Goal: Navigation & Orientation: Find specific page/section

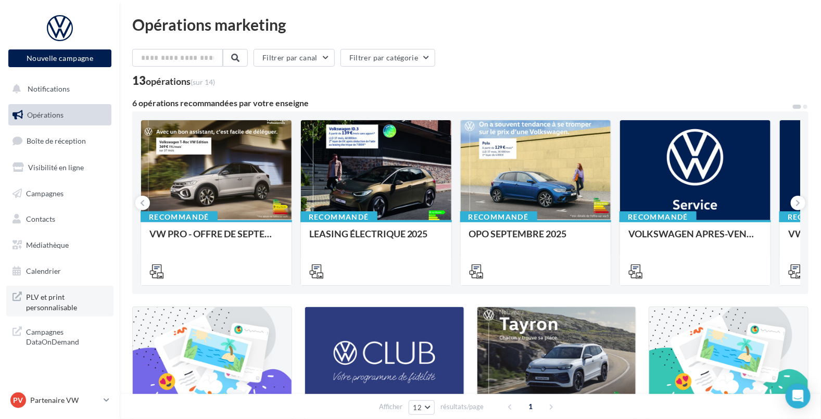
click at [58, 302] on span "PLV et print personnalisable" at bounding box center [66, 301] width 81 height 22
click at [49, 247] on span "Médiathèque" at bounding box center [47, 245] width 43 height 9
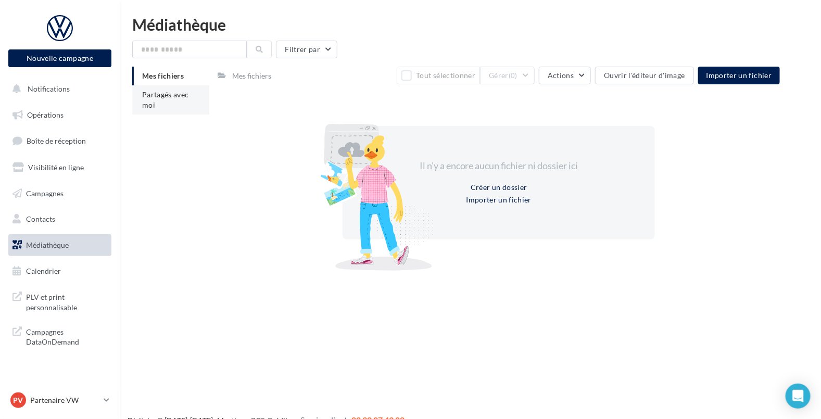
click at [172, 97] on span "Partagés avec moi" at bounding box center [165, 99] width 47 height 19
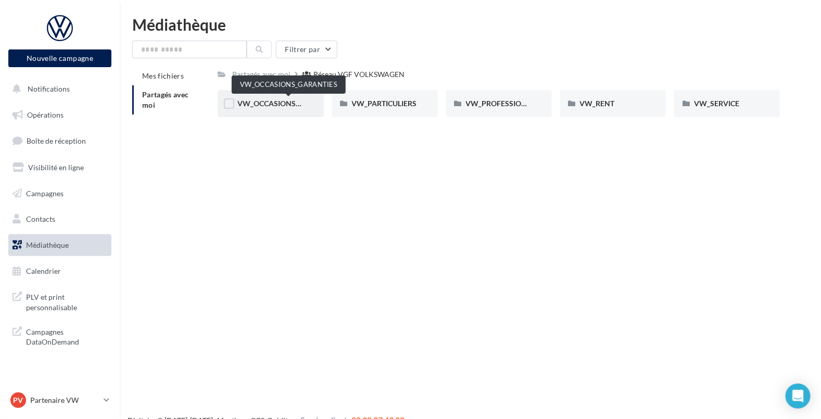
click at [301, 100] on span "VW_OCCASIONS_GARANTIES" at bounding box center [288, 103] width 102 height 9
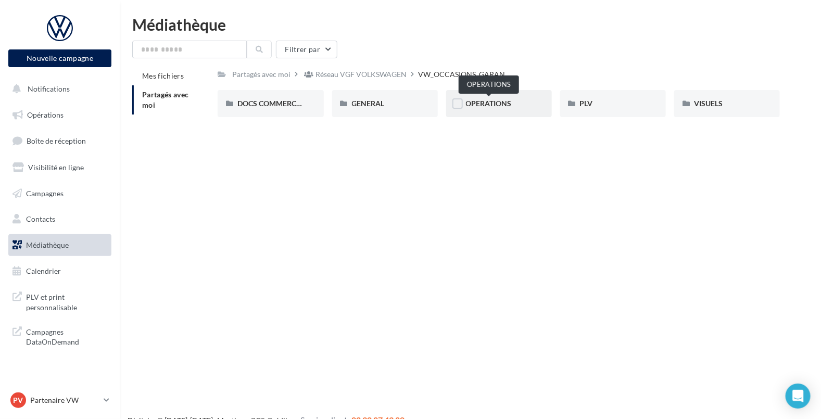
click at [494, 107] on span "OPERATIONS" at bounding box center [489, 103] width 46 height 9
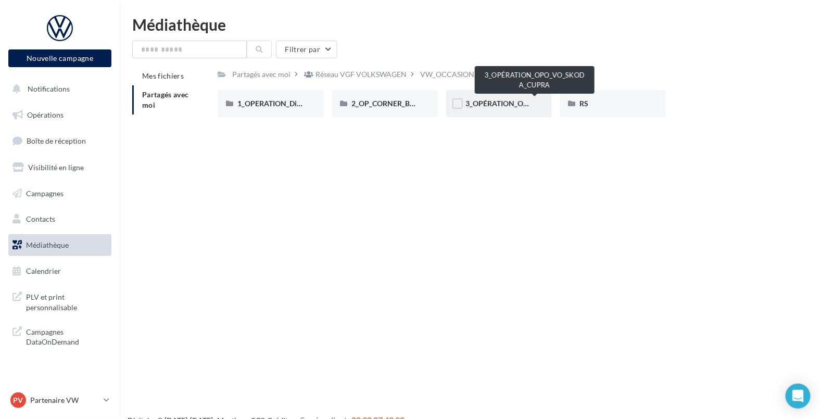
click at [487, 102] on span "3_OPÉRATION_OPO_VO_SKODA_CUPRA" at bounding box center [535, 103] width 138 height 9
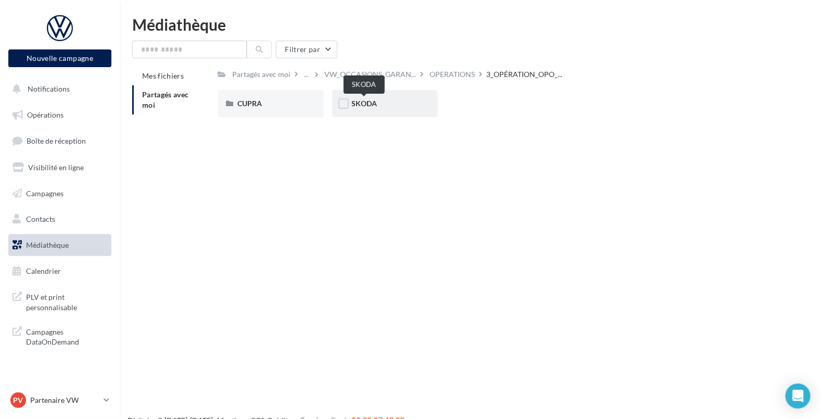
click at [373, 105] on span "SKODA" at bounding box center [365, 103] width 26 height 9
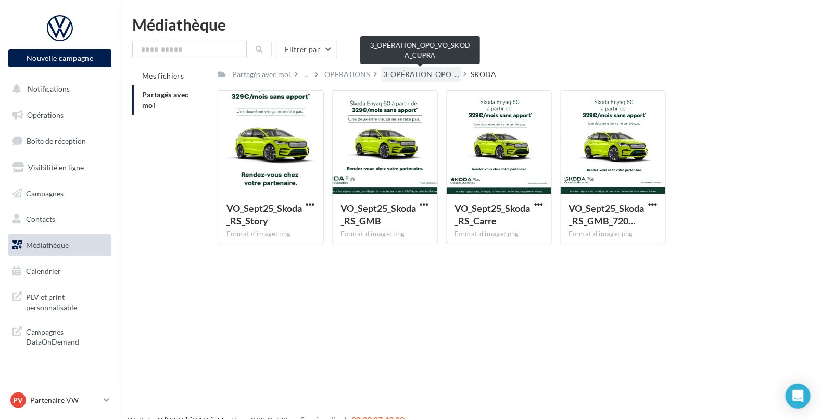
click at [408, 74] on span "3_OPÉRATION_OPO_..." at bounding box center [421, 74] width 76 height 10
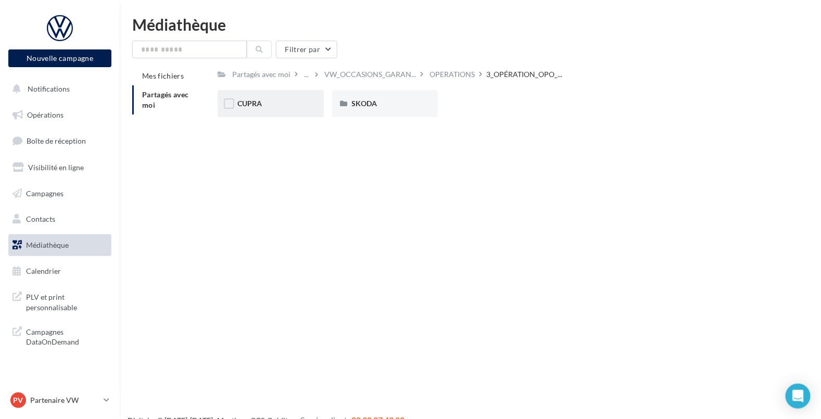
click at [273, 105] on div "CUPRA" at bounding box center [270, 103] width 66 height 10
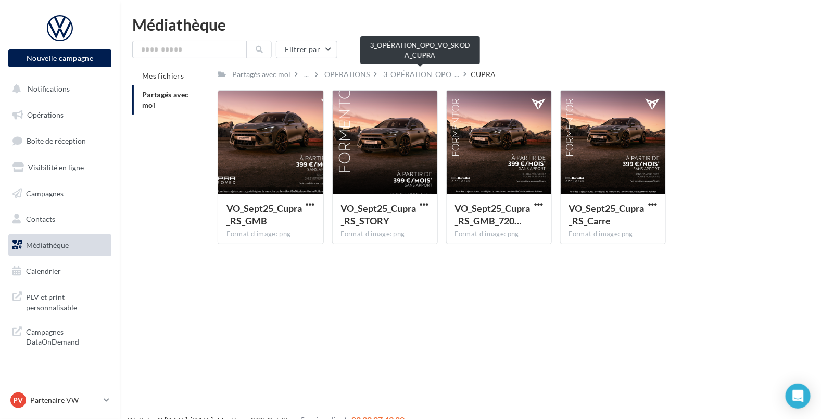
click at [436, 74] on span "3_OPÉRATION_OPO_..." at bounding box center [421, 74] width 76 height 10
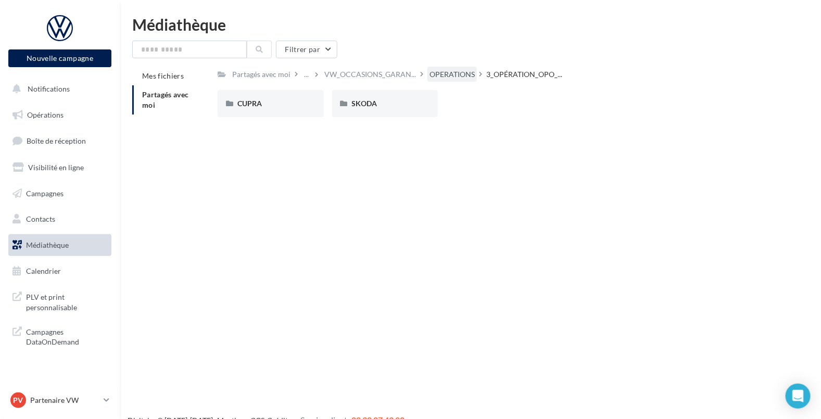
click at [463, 70] on div "OPERATIONS" at bounding box center [452, 74] width 45 height 10
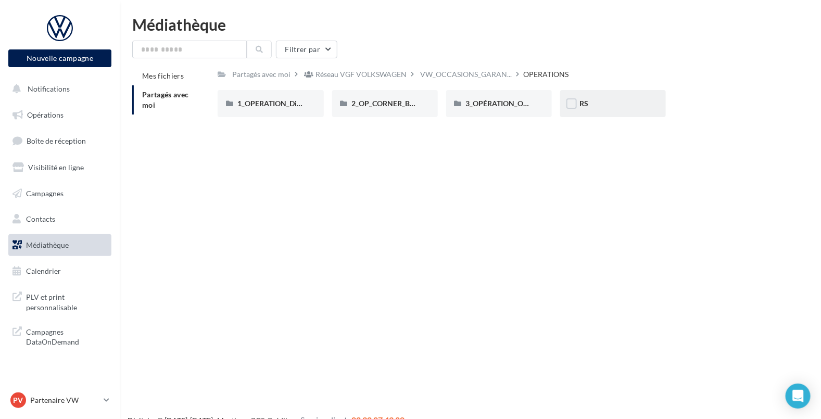
click at [591, 107] on div "RS" at bounding box center [613, 103] width 66 height 10
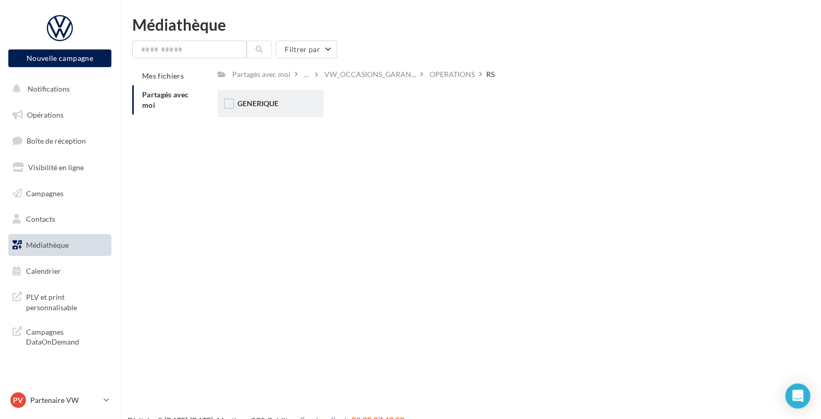
click at [274, 108] on span "GENERIQUE" at bounding box center [257, 103] width 41 height 9
click at [272, 108] on div "VW" at bounding box center [270, 103] width 66 height 10
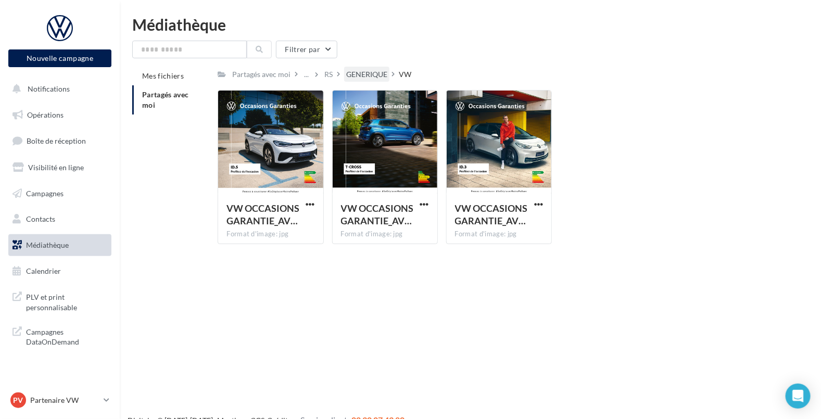
click at [379, 74] on div "GENERIQUE" at bounding box center [366, 74] width 41 height 10
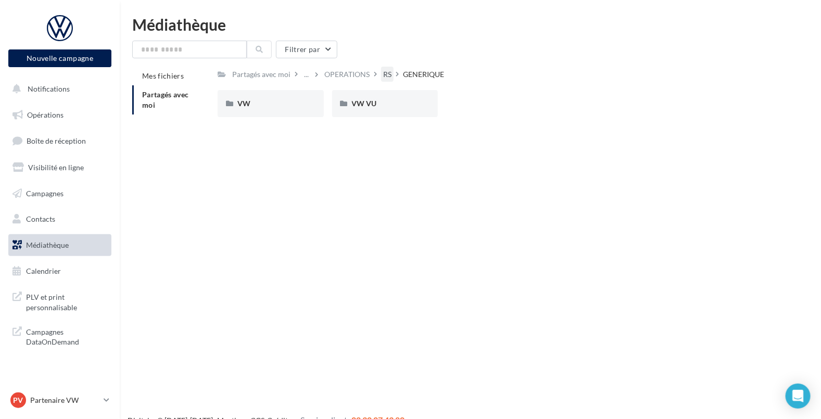
click at [385, 74] on div "RS" at bounding box center [387, 74] width 8 height 10
click at [456, 74] on div "OPERATIONS" at bounding box center [452, 74] width 45 height 10
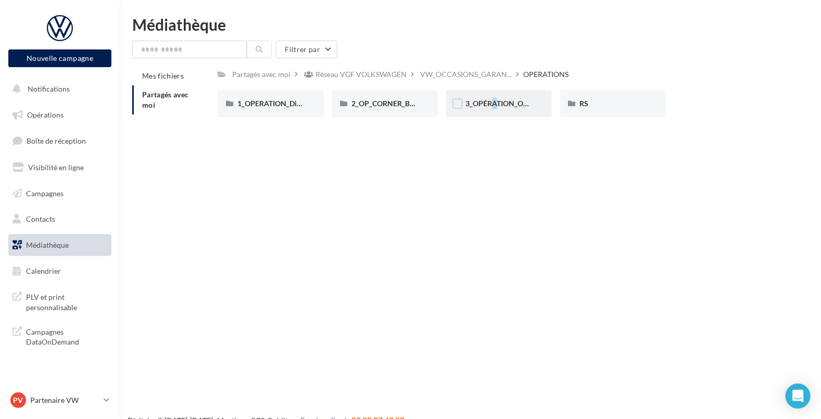
click at [485, 96] on div "3_OPÉRATION_OPO_VO_SKODA_CUPRA" at bounding box center [499, 103] width 106 height 27
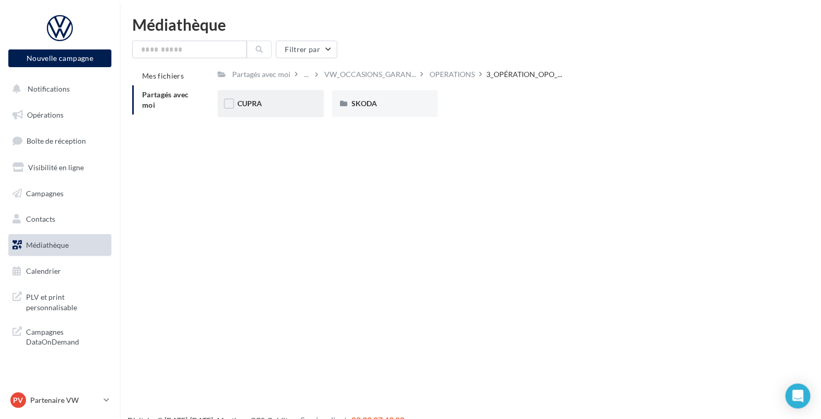
click at [260, 102] on span "CUPRA" at bounding box center [249, 103] width 24 height 9
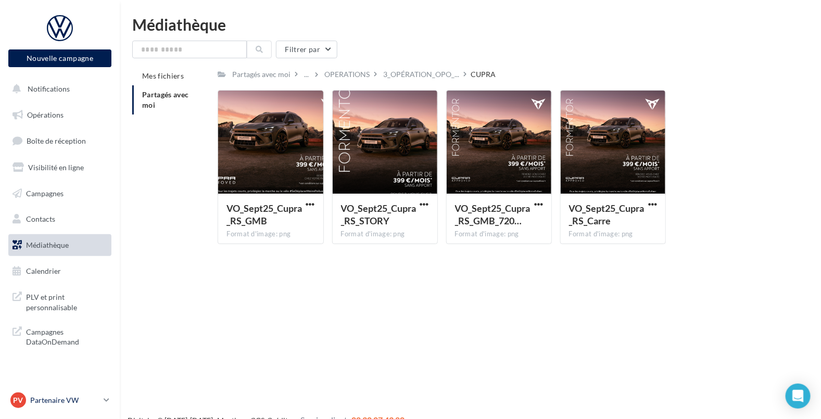
click at [57, 396] on p "Partenaire VW" at bounding box center [64, 400] width 69 height 10
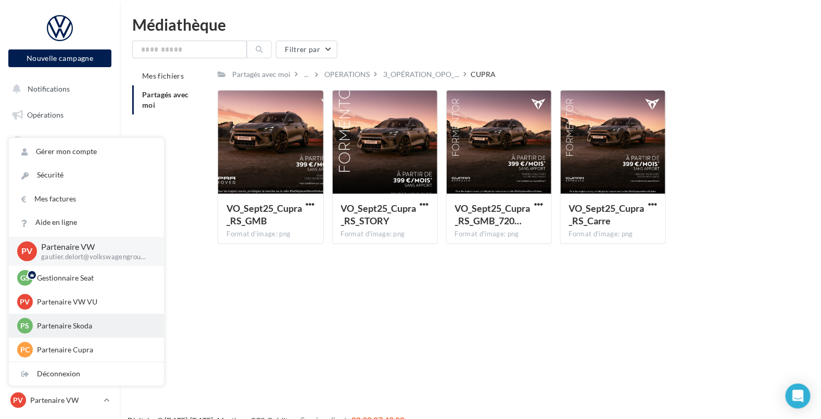
click at [84, 327] on p "Partenaire Skoda" at bounding box center [94, 326] width 115 height 10
